Goal: Find specific page/section: Find specific page/section

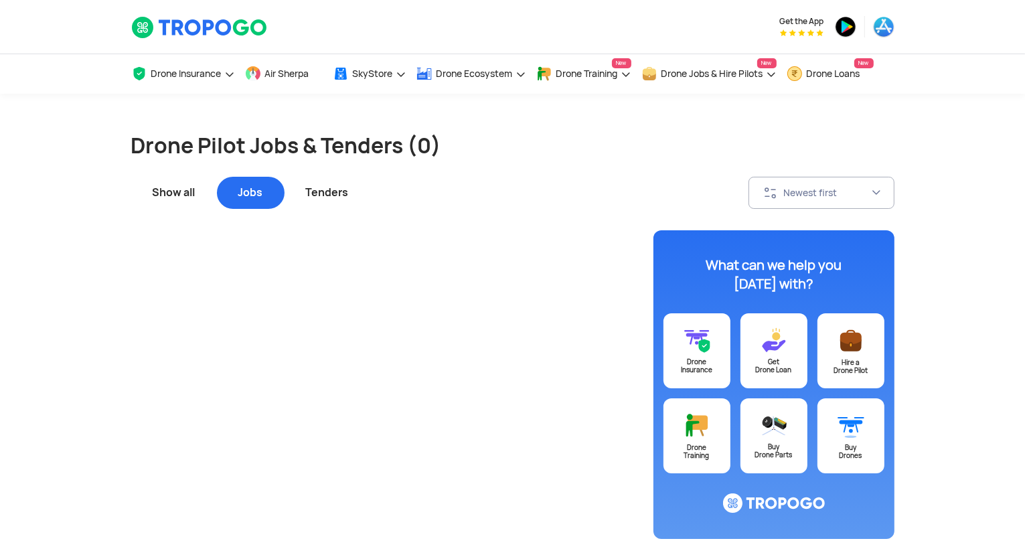
click at [161, 194] on div "Show all" at bounding box center [174, 193] width 86 height 32
click at [241, 191] on div "Jobs" at bounding box center [251, 193] width 68 height 32
click at [331, 193] on div "Tenders" at bounding box center [327, 193] width 86 height 32
